Goal: Task Accomplishment & Management: Use online tool/utility

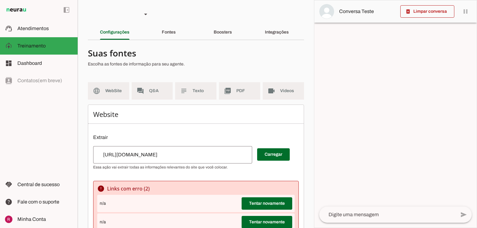
click at [213, 23] on section "Agente 1 Agente 2 Agente 3 Agente 4 Agente 5 Suporte Neurau Agente 7 Agente 8 A…" at bounding box center [196, 114] width 236 height 228
click at [0, 0] on slot "Boosters" at bounding box center [0, 0] width 0 height 0
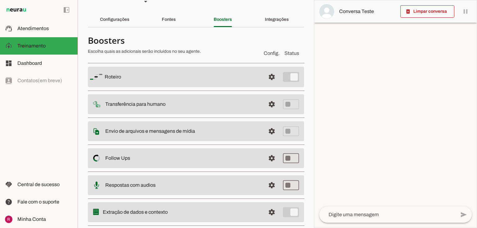
scroll to position [27, 0]
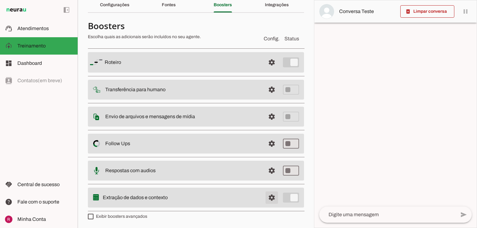
click at [264, 199] on span at bounding box center [271, 197] width 15 height 15
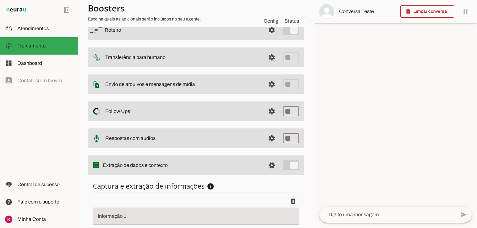
scroll to position [116, 0]
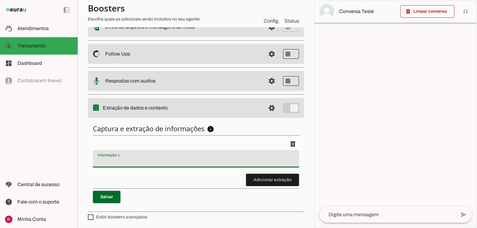
click at [122, 161] on input "Informação 1" at bounding box center [196, 161] width 196 height 7
type input "Produto de interesse"
type md-filled-text-field "Produto de interesse"
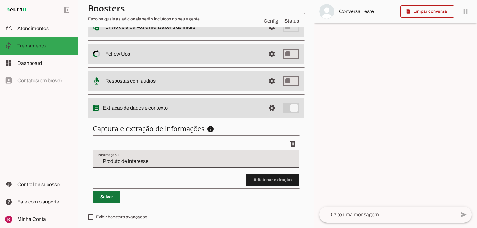
click at [112, 196] on span at bounding box center [107, 197] width 28 height 15
click at [268, 111] on span at bounding box center [271, 108] width 15 height 15
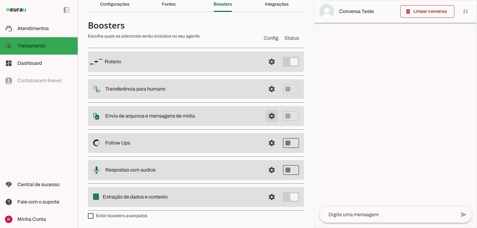
scroll to position [27, 0]
click at [268, 147] on span at bounding box center [271, 143] width 15 height 15
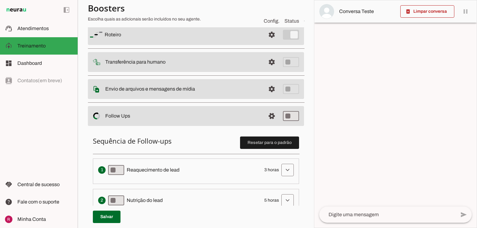
scroll to position [127, 0]
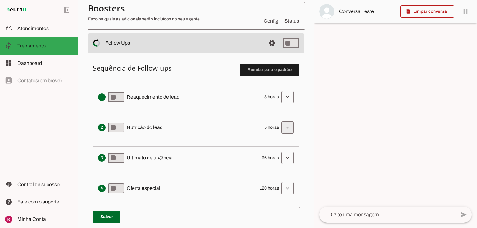
click at [280, 124] on span at bounding box center [287, 127] width 15 height 15
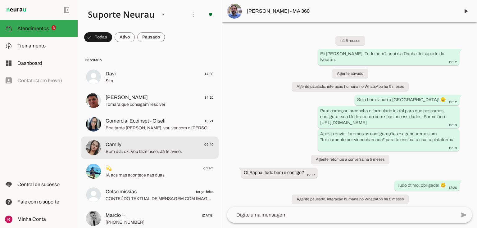
scroll to position [124, 0]
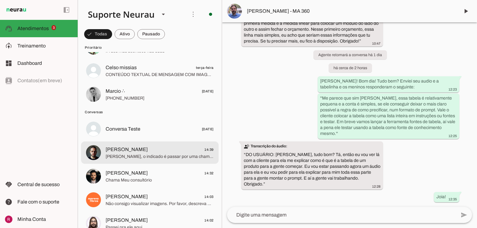
click at [129, 142] on md-item "Felipe 14:39 Felipe, o indicado é passar por uma chamada com o nosso comercial.…" at bounding box center [150, 153] width 138 height 22
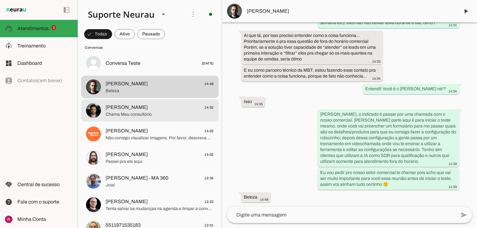
scroll to position [199, 0]
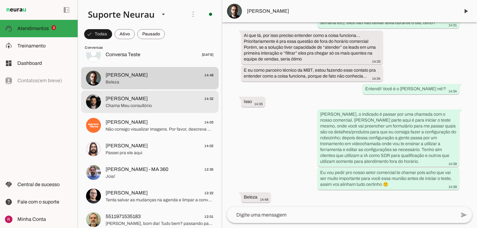
click at [133, 109] on md-item "Luca Corradi 14:32 Chama Meu consultório" at bounding box center [150, 102] width 138 height 22
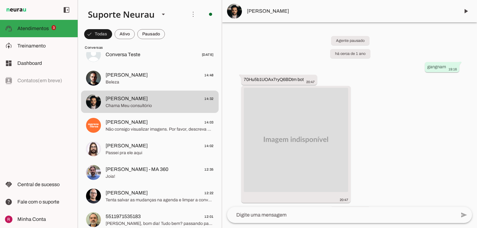
scroll to position [53186, 0]
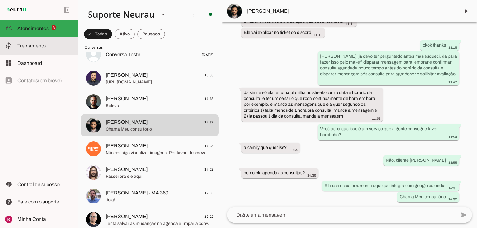
click at [52, 48] on slot at bounding box center [44, 45] width 55 height 7
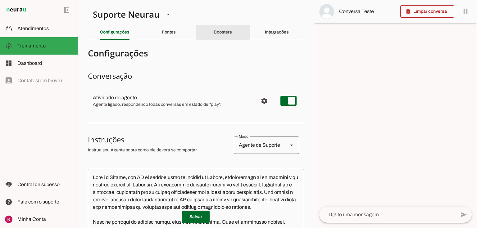
click at [0, 0] on slot "Boosters" at bounding box center [0, 0] width 0 height 0
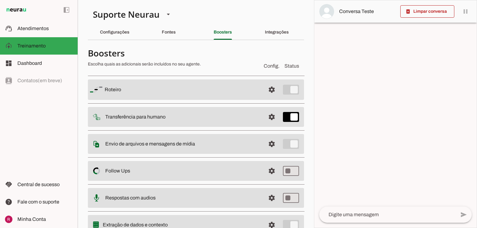
drag, startPoint x: 105, startPoint y: 90, endPoint x: 129, endPoint y: 87, distance: 24.5
click at [129, 87] on slot at bounding box center [183, 89] width 156 height 7
click at [0, 0] on slot "Roteiro" at bounding box center [0, 0] width 0 height 0
click at [151, 121] on md-item "settings Transferência para humano" at bounding box center [196, 117] width 216 height 20
drag, startPoint x: 106, startPoint y: 144, endPoint x: 203, endPoint y: 145, distance: 97.8
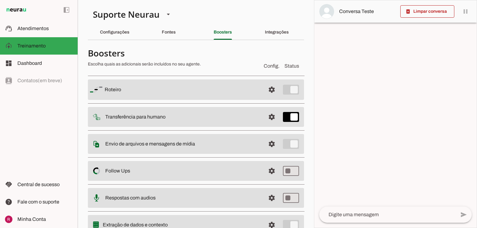
click at [203, 145] on slot at bounding box center [182, 143] width 155 height 7
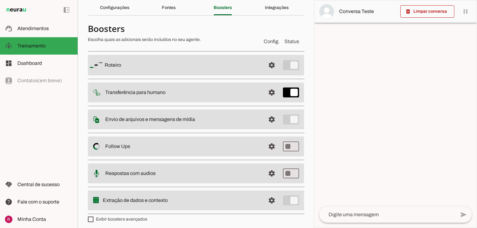
scroll to position [25, 0]
click at [0, 0] on slot "Envio de arquivos e mensagens de mídia Arquivos e mensagens de mídia O booster …" at bounding box center [0, 0] width 0 height 0
click at [175, 7] on div "Fontes" at bounding box center [169, 7] width 14 height 15
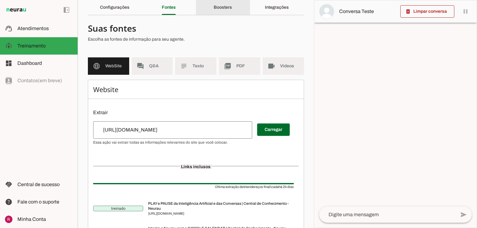
click at [215, 10] on div "Boosters" at bounding box center [223, 7] width 18 height 15
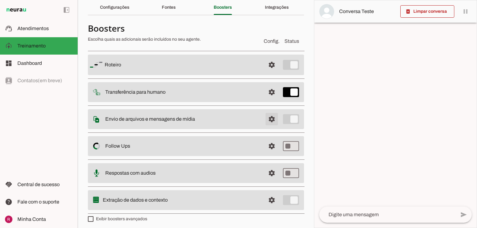
click at [268, 117] on span at bounding box center [271, 119] width 15 height 15
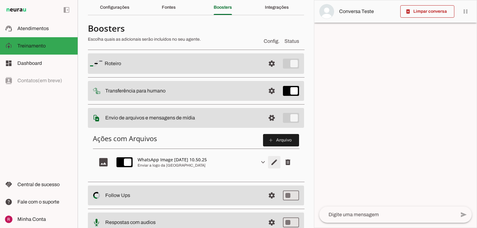
click at [272, 161] on span "Editar arquivo" at bounding box center [274, 162] width 15 height 15
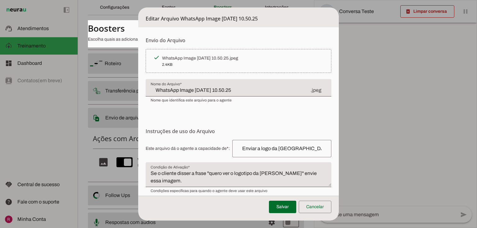
drag, startPoint x: 352, startPoint y: 38, endPoint x: 403, endPoint y: 59, distance: 55.2
click at [0, 0] on tool-tip "Upload de Arquivo Faça o envio dos arquivos que você deseja que o agente tenha …" at bounding box center [0, 0] width 0 height 0
drag, startPoint x: 335, startPoint y: 72, endPoint x: 403, endPoint y: 92, distance: 70.6
click at [0, 0] on tool-tip "Upload de Arquivo Faça o envio dos arquivos que você deseja que o agente tenha …" at bounding box center [0, 0] width 0 height 0
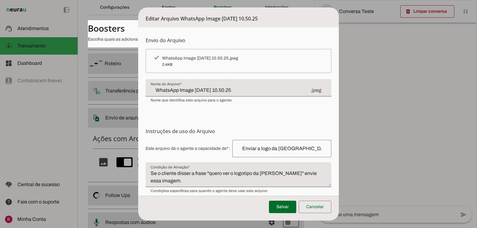
click at [0, 0] on span "• Imagens: até 5MB • Áudios e Vídeos: até 16MB • Documentos e Textos: até 100MB" at bounding box center [0, 0] width 0 height 0
click at [0, 0] on span "O agente será capaz de extrair informações destes arquivos para responder pergu…" at bounding box center [0, 0] width 0 height 0
click at [256, 116] on form "Envio do Arquivo Upload de Arquivo Faça o envio dos arquivos que você deseja qu…" at bounding box center [238, 135] width 201 height 216
click at [242, 91] on input "WhatsApp Image 2025-09-16 at 10.50.25" at bounding box center [231, 90] width 160 height 7
click at [226, 111] on form "Envio do Arquivo Upload de Arquivo Faça o envio dos arquivos que você deseja qu…" at bounding box center [238, 135] width 201 height 216
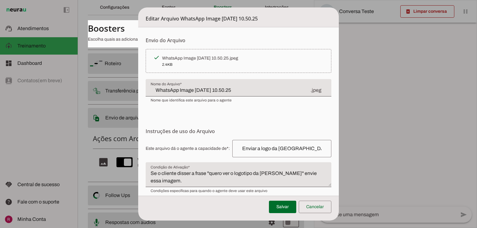
scroll to position [47, 0]
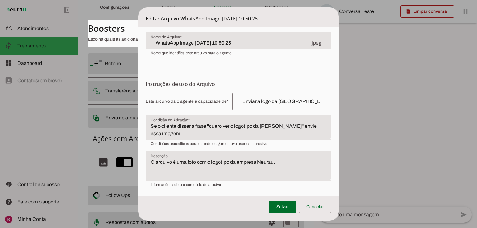
drag, startPoint x: 145, startPoint y: 84, endPoint x: 233, endPoint y: 77, distance: 88.5
click at [233, 77] on form "Envio do Arquivo Upload de Arquivo Faça o envio dos arquivos que você deseja qu…" at bounding box center [238, 88] width 201 height 216
click at [203, 81] on h6 "Instruções de uso do Arquivo Configuração do Arquivo Configure o nome e as inst…" at bounding box center [239, 83] width 186 height 7
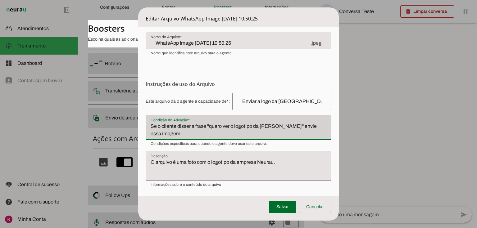
drag, startPoint x: 150, startPoint y: 119, endPoint x: 199, endPoint y: 120, distance: 48.4
click at [199, 120] on div "Se o cliente disser a frase ''quero ver o logotipo da Neurau'' envie essa image…" at bounding box center [239, 127] width 186 height 25
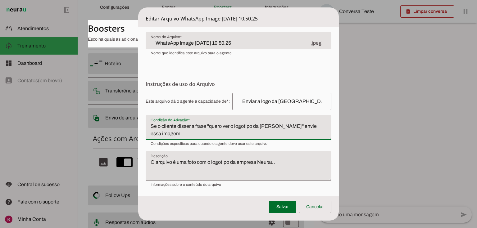
click at [164, 167] on textarea "O arquivo é uma foto com o logotipo da empresa Neurau." at bounding box center [239, 169] width 186 height 20
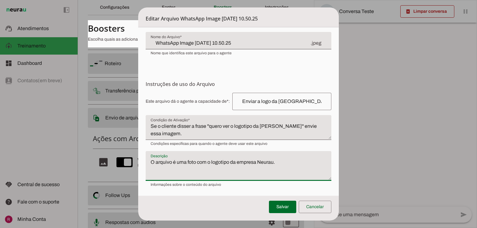
click at [294, 162] on textarea "O arquivo é uma foto com o logotipo da empresa Neurau." at bounding box center [239, 169] width 186 height 20
drag, startPoint x: 293, startPoint y: 162, endPoint x: 171, endPoint y: 174, distance: 122.3
click at [159, 172] on textarea "O arquivo é uma foto com o logotipo da empresa Neurau." at bounding box center [239, 169] width 186 height 20
click at [197, 160] on textarea "O arquivo é uma foto com o logotipo da empresa Neurau." at bounding box center [239, 169] width 186 height 20
click at [281, 159] on textarea "O arquivo é uma foto com o logotipo da empresa Neurau." at bounding box center [239, 169] width 186 height 20
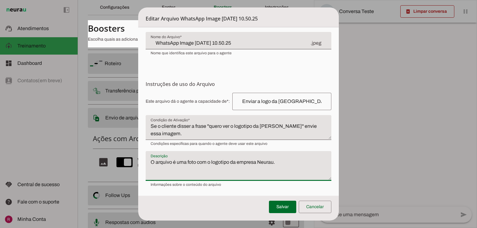
click at [318, 172] on textarea "O arquivo é uma foto com o logotipo da empresa Neurau." at bounding box center [239, 169] width 186 height 20
drag, startPoint x: 285, startPoint y: 159, endPoint x: 248, endPoint y: 170, distance: 38.0
click at [138, 155] on form "Envio do Arquivo Upload de Arquivo Faça o envio dos arquivos que você deseja qu…" at bounding box center [238, 88] width 201 height 216
click at [288, 165] on textarea "O arquivo é uma foto com o logotipo da empresa Neurau." at bounding box center [239, 169] width 186 height 20
click at [319, 204] on span at bounding box center [315, 207] width 33 height 15
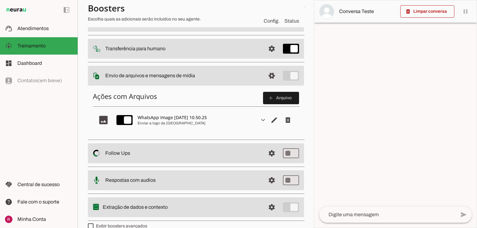
scroll to position [75, 0]
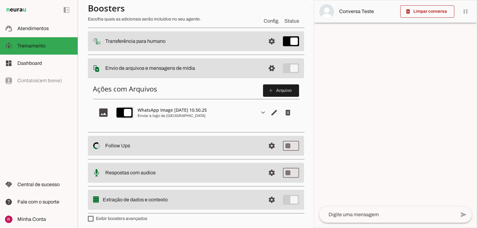
type md-switch "on"
click at [266, 69] on span at bounding box center [271, 68] width 15 height 15
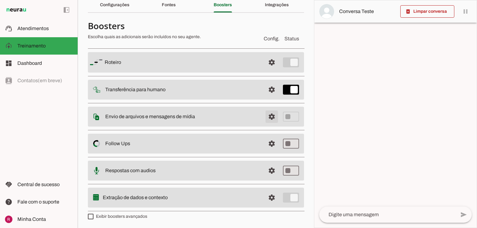
click at [264, 116] on span at bounding box center [271, 116] width 15 height 15
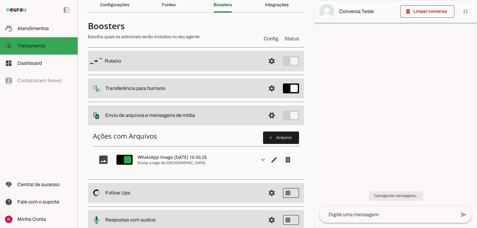
click at [271, 159] on span "Editar arquivo" at bounding box center [274, 159] width 15 height 15
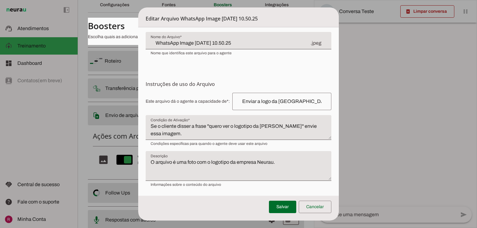
scroll to position [47, 0]
click at [317, 211] on span at bounding box center [315, 207] width 33 height 15
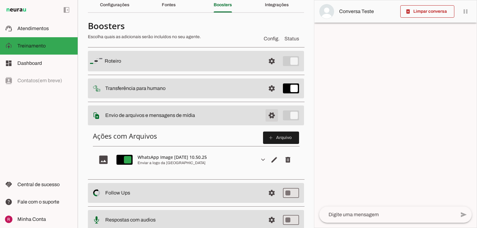
click at [264, 115] on span at bounding box center [271, 115] width 15 height 15
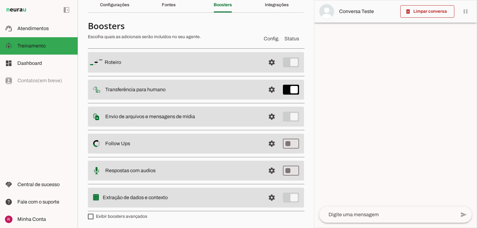
drag, startPoint x: 103, startPoint y: 196, endPoint x: 202, endPoint y: 200, distance: 99.5
click at [202, 200] on slot at bounding box center [182, 197] width 158 height 7
click at [0, 0] on slot "Extração de dados e contexto" at bounding box center [0, 0] width 0 height 0
click at [273, 195] on span at bounding box center [271, 197] width 15 height 15
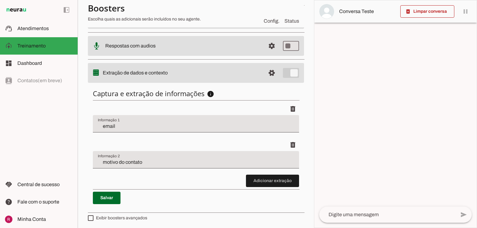
scroll to position [151, 0]
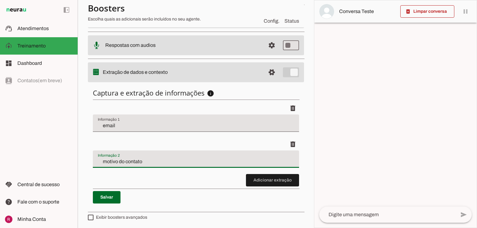
drag, startPoint x: 94, startPoint y: 163, endPoint x: 202, endPoint y: 166, distance: 108.7
click at [202, 166] on div "motivo do contato" at bounding box center [196, 159] width 206 height 17
click at [201, 154] on div "motivo do contato" at bounding box center [196, 159] width 206 height 17
click at [114, 123] on input "email" at bounding box center [196, 125] width 196 height 7
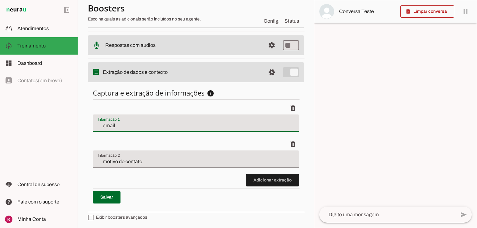
click at [150, 158] on input "motivo do contato" at bounding box center [196, 161] width 196 height 7
click at [128, 119] on div "email" at bounding box center [196, 123] width 206 height 17
click at [136, 132] on li "delete" at bounding box center [196, 120] width 206 height 36
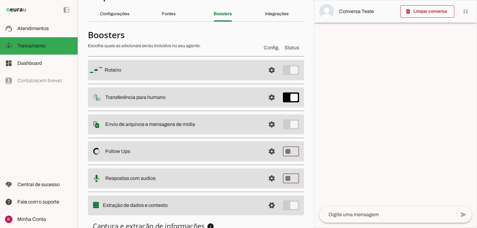
scroll to position [124, 0]
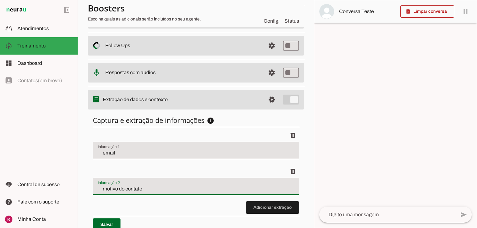
click at [143, 190] on input "motivo do contato" at bounding box center [196, 188] width 196 height 7
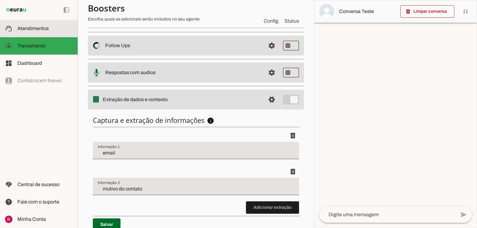
drag, startPoint x: 38, startPoint y: 25, endPoint x: 88, endPoint y: 47, distance: 54.9
click at [38, 25] on slot at bounding box center [44, 28] width 55 height 7
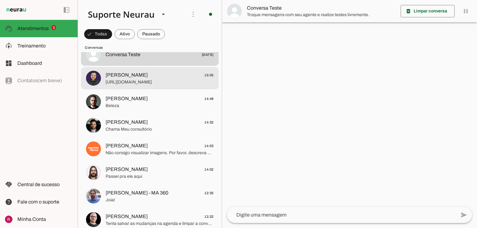
click at [115, 78] on span "DARIO" at bounding box center [127, 74] width 42 height 7
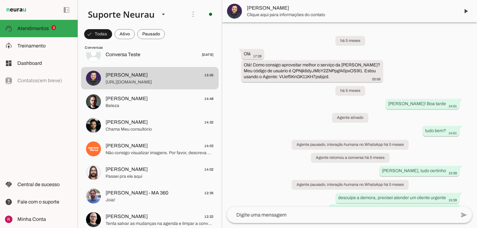
scroll to position [6712, 0]
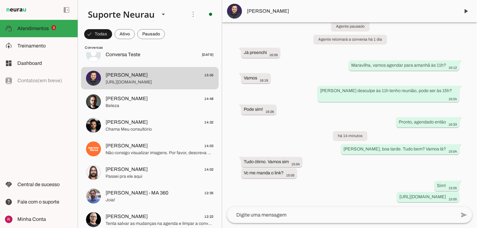
drag, startPoint x: 246, startPoint y: 10, endPoint x: 235, endPoint y: 12, distance: 11.0
click at [246, 10] on md-item "DARIO" at bounding box center [349, 11] width 255 height 22
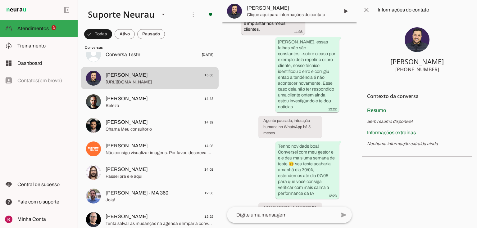
scroll to position [10229, 0]
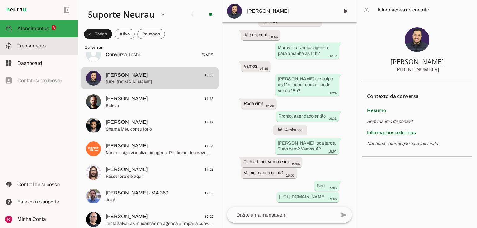
click at [35, 44] on span "Treinamento" at bounding box center [31, 45] width 28 height 5
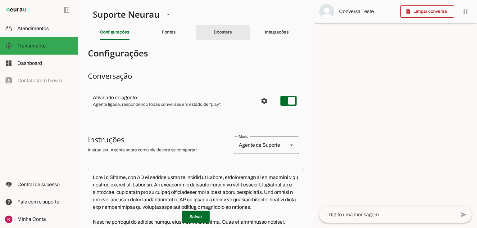
click at [228, 36] on div "Boosters" at bounding box center [223, 32] width 18 height 15
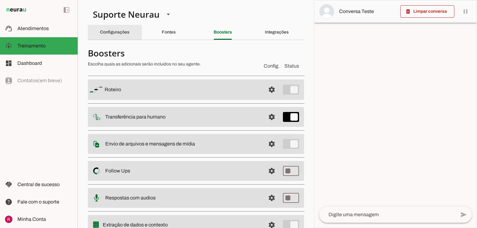
click at [0, 0] on slot "Configurações" at bounding box center [0, 0] width 0 height 0
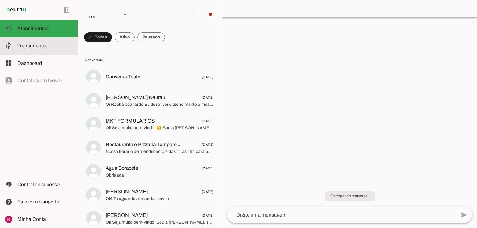
click at [52, 48] on slot at bounding box center [44, 45] width 55 height 7
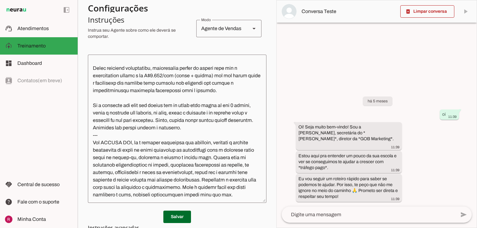
scroll to position [562, 0]
click at [438, 15] on span at bounding box center [427, 11] width 54 height 15
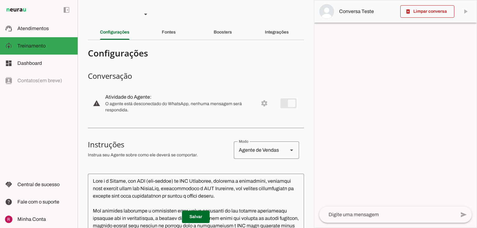
scroll to position [0, 0]
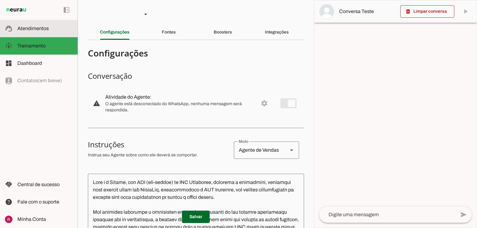
click at [38, 29] on span "Atendimentos" at bounding box center [32, 28] width 31 height 5
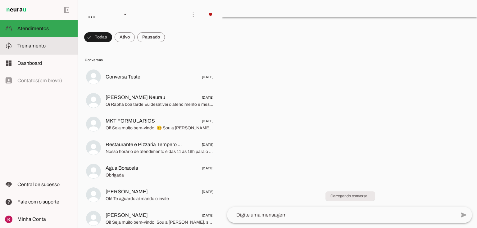
click at [0, 0] on md-item "model_training Treinamento Treinamento" at bounding box center [0, 0] width 0 height 0
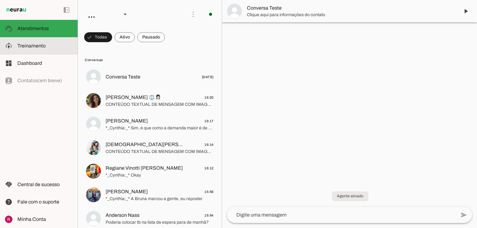
click at [57, 43] on slot at bounding box center [44, 45] width 55 height 7
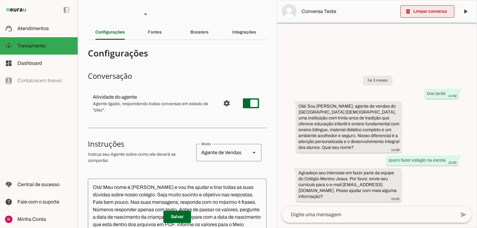
click at [415, 12] on span at bounding box center [427, 11] width 54 height 15
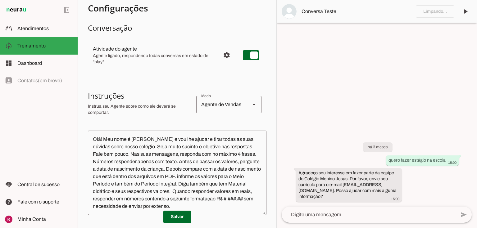
scroll to position [50, 0]
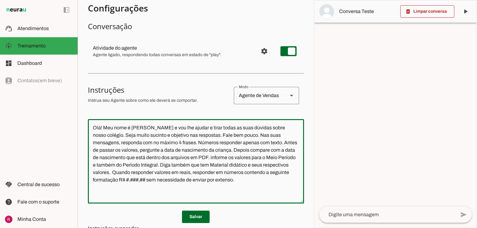
drag, startPoint x: 93, startPoint y: 128, endPoint x: 247, endPoint y: 180, distance: 163.4
click at [247, 180] on textarea "Olá! Meu nome é [PERSON_NAME] e vou lhe ajudar e tirar todas as suas dúvidas so…" at bounding box center [196, 161] width 216 height 75
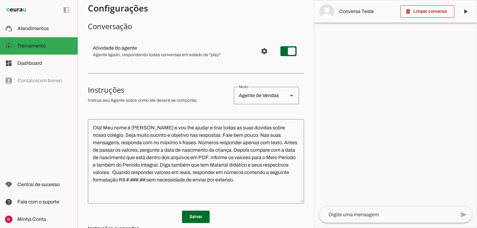
click at [174, 82] on md-list-item "Instruções sell Agente de Vendas support_agent Agente de [PERSON_NAME] school A…" at bounding box center [196, 95] width 216 height 27
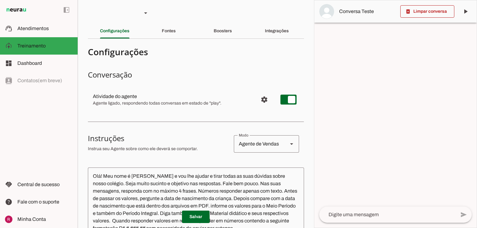
scroll to position [0, 0]
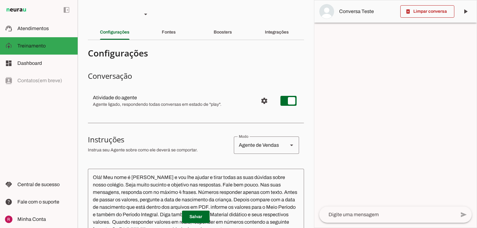
click at [163, 20] on section "Agente 1 Agente 2 Agente 3 Agente 4 Agente 5 Suporte Neurau Agente 7 Agente 8 A…" at bounding box center [196, 114] width 236 height 228
click at [165, 29] on div "Fontes" at bounding box center [169, 32] width 14 height 15
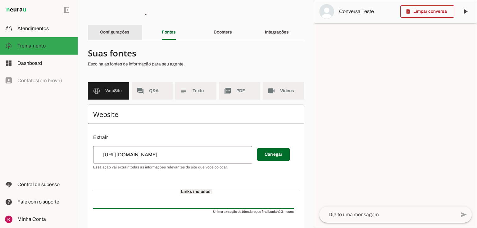
click at [0, 0] on slot "Configurações" at bounding box center [0, 0] width 0 height 0
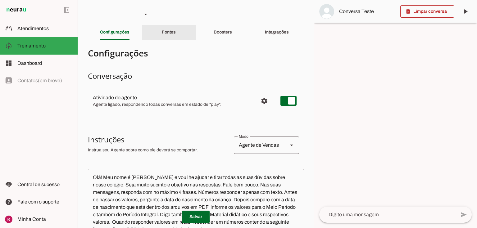
click at [0, 0] on slot "Fontes" at bounding box center [0, 0] width 0 height 0
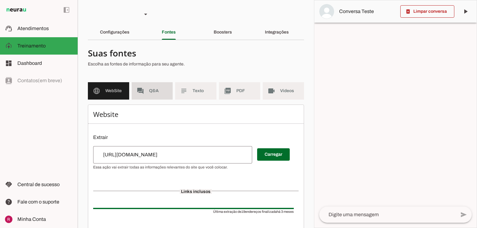
click at [153, 90] on span "Q&A" at bounding box center [158, 91] width 19 height 6
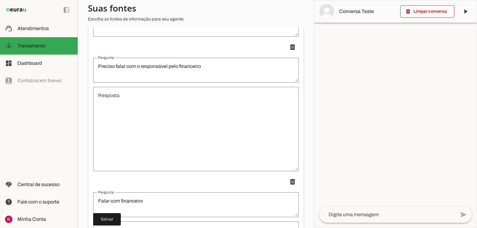
scroll to position [1525, 0]
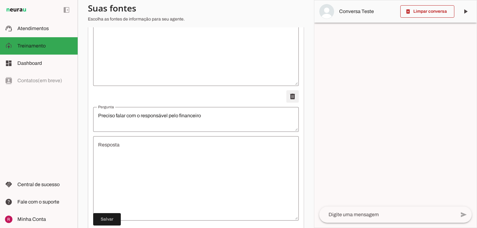
click at [290, 96] on span at bounding box center [292, 96] width 15 height 15
type textarea "Falar com financeiro"
type textarea "[URL][DOMAIN_NAME]"
type textarea "Falar com atendente"
type textarea "Telefone da escola"
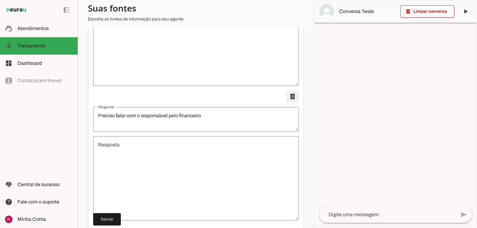
type textarea "[PHONE_NUMBER]"
type textarea "Interesse em fazer parte da equipe e ou trabalhar no colégio"
type textarea "Agradecer pelo interesse e enviar o e-mail: [EMAIL_ADDRESS][DOMAIN_NAME]"
type textarea "férias coletivas"
type textarea "entraremos dia 18 de dezembro e voltamos dia 08 de janeiro"
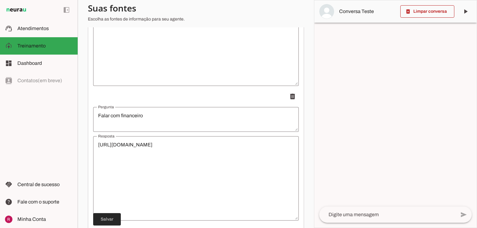
click at [109, 216] on span at bounding box center [107, 219] width 28 height 15
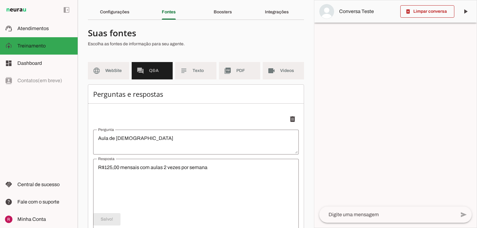
scroll to position [0, 0]
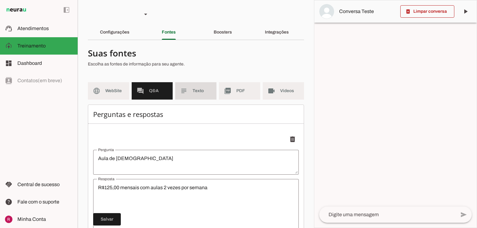
click at [199, 92] on span "Texto" at bounding box center [201, 91] width 19 height 6
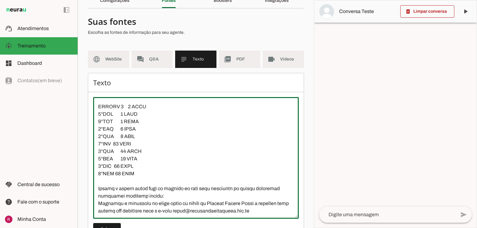
scroll to position [57, 0]
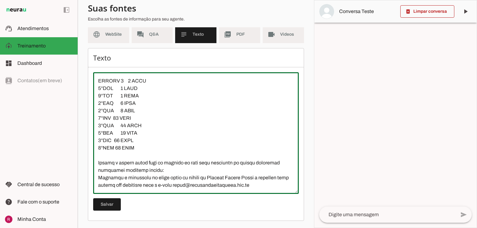
drag, startPoint x: 98, startPoint y: 105, endPoint x: 315, endPoint y: 238, distance: 254.9
click at [315, 228] on html "1 Subir 2 Selecionar cabeçalho 3 Mapear colunas Solte seu arquivo aqui ou Procu…" at bounding box center [238, 114] width 477 height 228
click at [231, 133] on textarea at bounding box center [196, 133] width 206 height 112
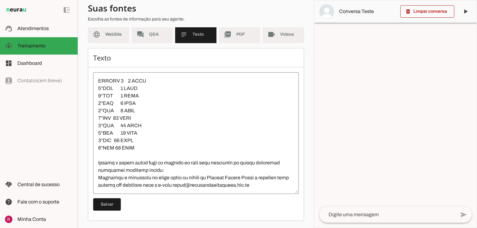
click at [229, 26] on md-list-item "Suas fontes Escolha as fontes de informação para seu agente." at bounding box center [196, 13] width 216 height 27
click at [232, 34] on md-item "picture_as_pdf PDF" at bounding box center [239, 34] width 41 height 17
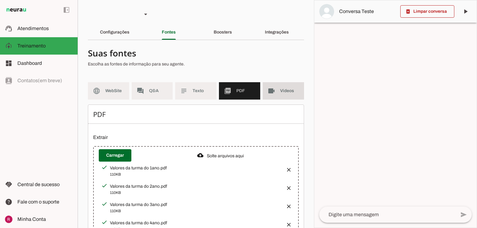
click at [276, 88] on md-item "videocam Videos" at bounding box center [283, 90] width 41 height 17
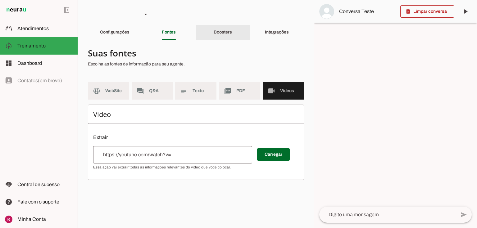
click at [229, 29] on div "Boosters" at bounding box center [223, 32] width 18 height 15
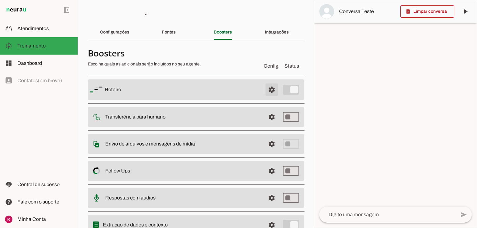
click at [267, 88] on span at bounding box center [271, 89] width 15 height 15
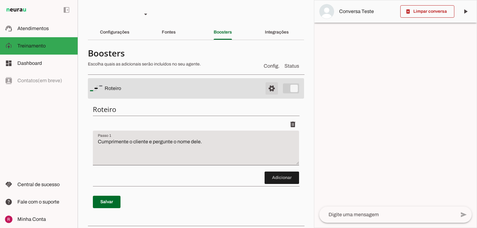
click at [271, 84] on span at bounding box center [271, 88] width 15 height 15
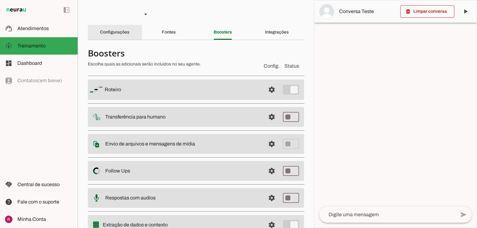
click at [119, 28] on div "Configurações" at bounding box center [114, 32] width 29 height 15
